Goal: Task Accomplishment & Management: Manage account settings

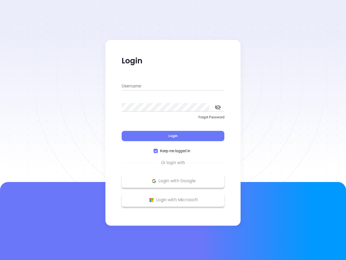
click at [173, 130] on div "Login" at bounding box center [173, 132] width 103 height 17
click at [173, 86] on input "Username" at bounding box center [173, 86] width 103 height 9
click at [218, 107] on icon "toggle password visibility" at bounding box center [218, 107] width 6 height 5
click at [173, 136] on span "Login" at bounding box center [173, 135] width 9 height 5
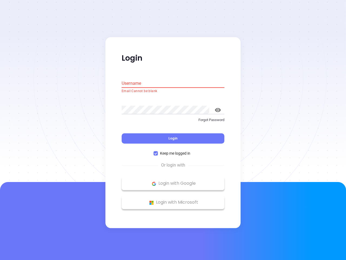
click at [173, 151] on span "Keep me logged in" at bounding box center [175, 153] width 35 height 6
click at [158, 151] on input "Keep me logged in" at bounding box center [156, 153] width 4 height 4
checkbox input "false"
click at [173, 181] on p "Login with Google" at bounding box center [172, 183] width 97 height 8
click at [173, 200] on p "Login with Microsoft" at bounding box center [172, 202] width 97 height 8
